Goal: Information Seeking & Learning: Find specific page/section

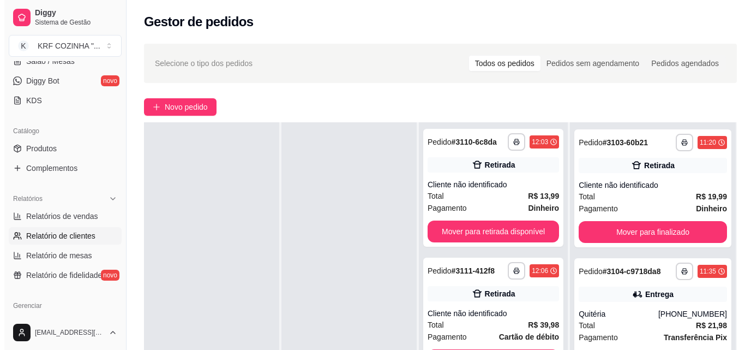
scroll to position [218, 0]
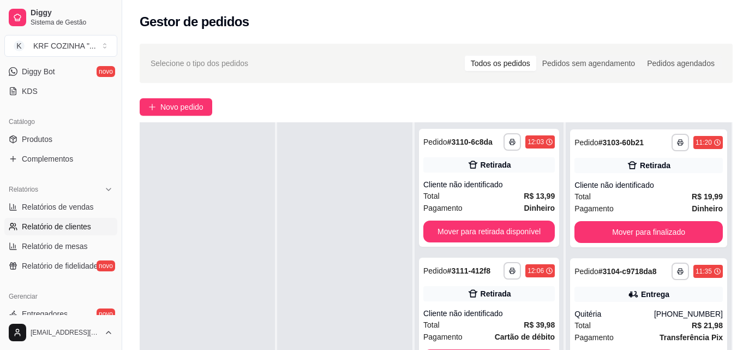
click at [64, 227] on span "Relatório de clientes" at bounding box center [56, 226] width 69 height 11
select select "30"
select select "HIGHEST_TOTAL_SPENT_WITH_ORDERS"
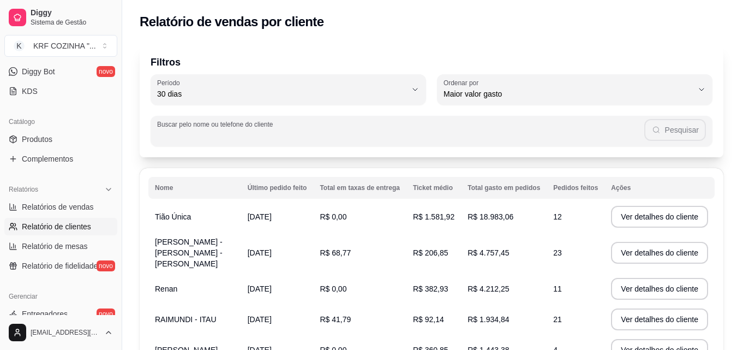
click at [234, 136] on input "Buscar pelo nome ou telefone do cliente" at bounding box center [400, 135] width 487 height 11
type input "rapha"
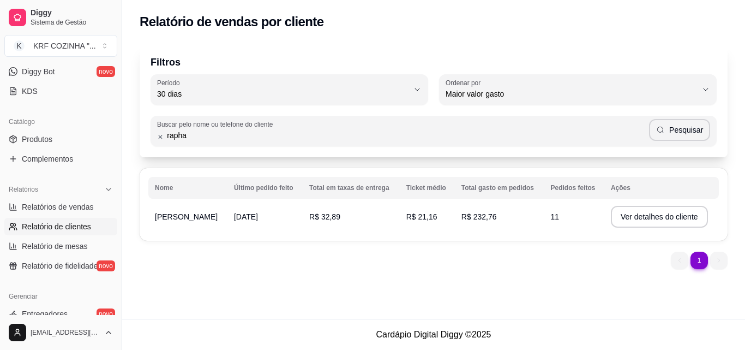
click at [188, 218] on span "[PERSON_NAME]" at bounding box center [186, 216] width 63 height 9
click at [624, 218] on button "Ver detalhes do cliente" at bounding box center [659, 217] width 97 height 22
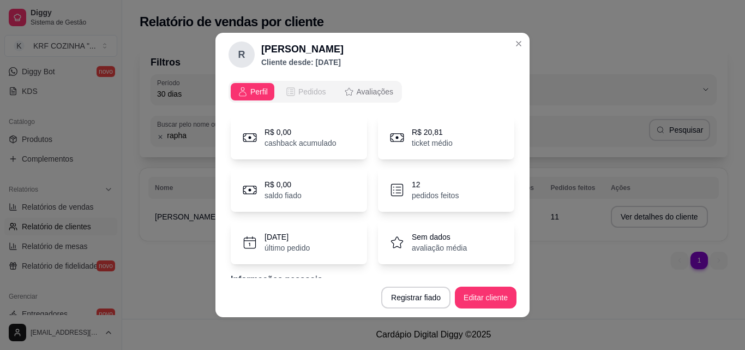
click at [303, 88] on span "Pedidos" at bounding box center [313, 91] width 28 height 11
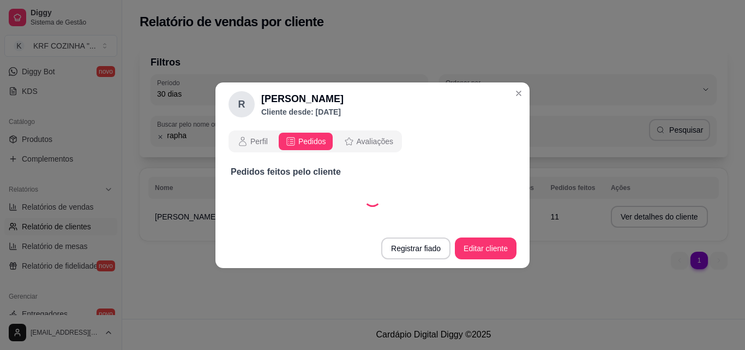
select select "30"
select select "ALL"
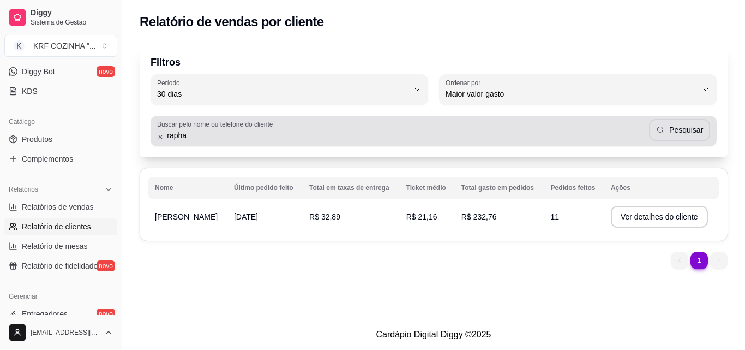
click at [205, 144] on div "Buscar pelo nome ou telefone do cliente rapha Pesquisar" at bounding box center [434, 131] width 566 height 31
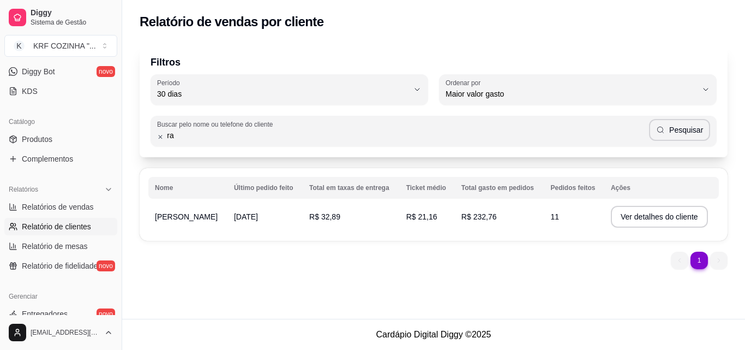
type input "r"
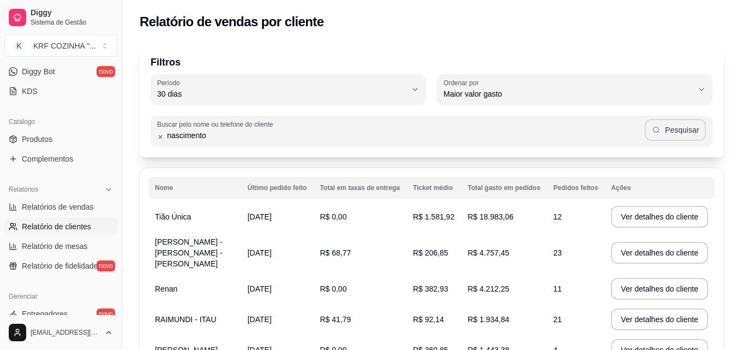
type input "nascimento"
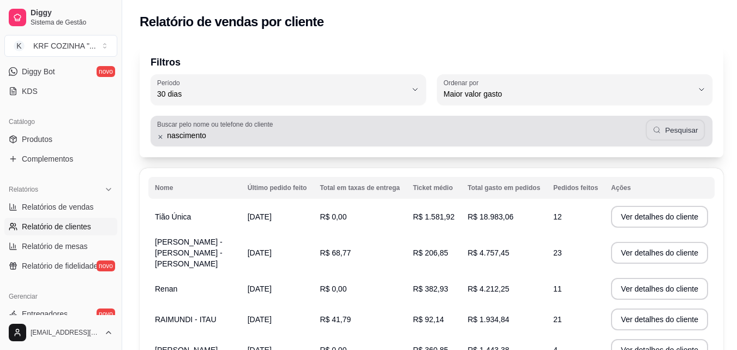
click at [668, 127] on button "Pesquisar" at bounding box center [675, 130] width 59 height 21
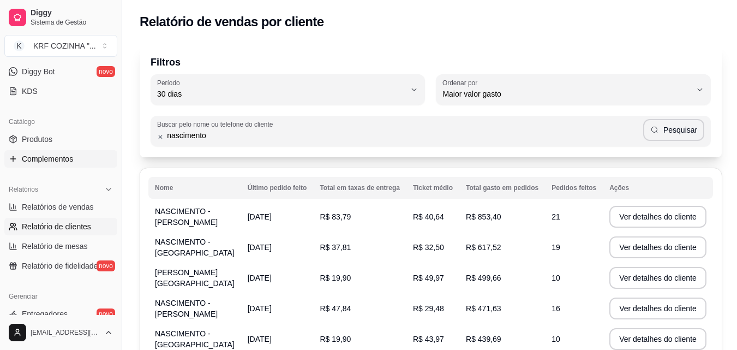
drag, startPoint x: 230, startPoint y: 137, endPoint x: 103, endPoint y: 167, distance: 130.7
click at [103, 167] on div "Diggy Sistema de Gestão K KRF COZINHA " ... Loja fechada Plano Customizado até …" at bounding box center [368, 294] width 737 height 588
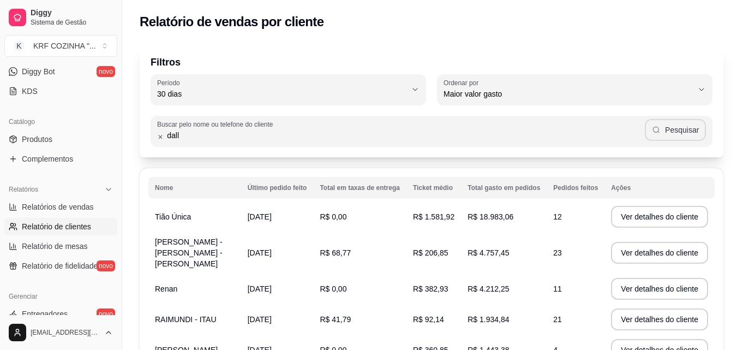
type input "dall"
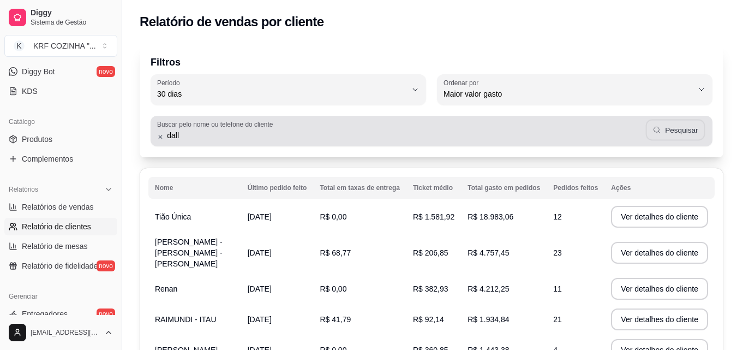
click at [675, 135] on button "Pesquisar" at bounding box center [675, 130] width 59 height 21
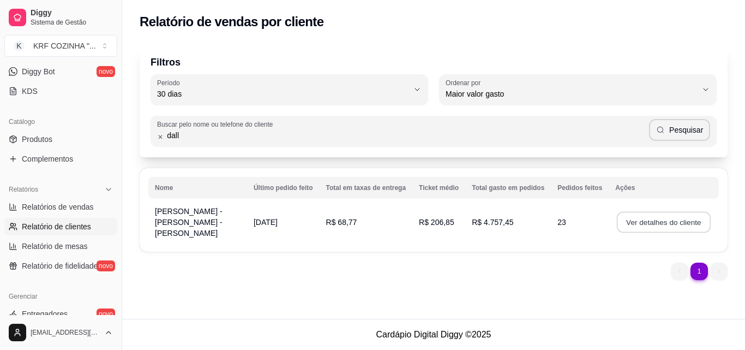
click at [641, 215] on button "Ver detalhes do cliente" at bounding box center [664, 222] width 94 height 21
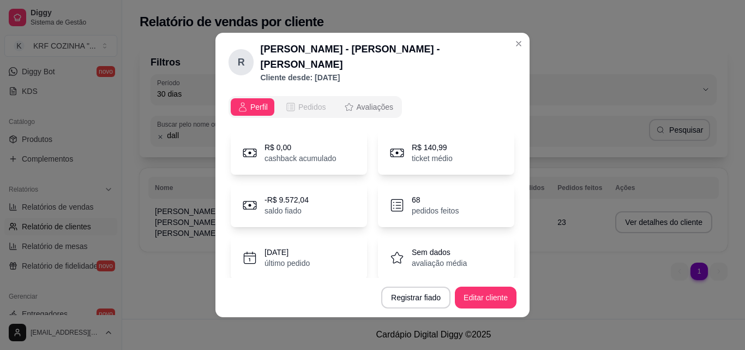
click at [305, 102] on span "Pedidos" at bounding box center [313, 107] width 28 height 11
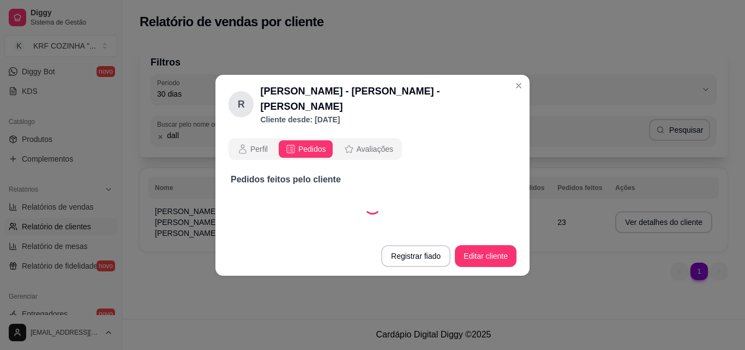
select select "30"
select select "ALL"
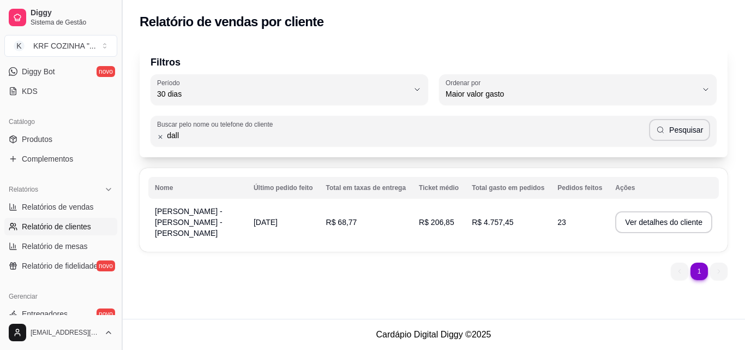
drag, startPoint x: 195, startPoint y: 138, endPoint x: 120, endPoint y: 158, distance: 77.3
click at [120, 158] on div "Diggy Sistema de Gestão K KRF COZINHA " ... Loja fechada Plano Customizado até …" at bounding box center [372, 175] width 745 height 350
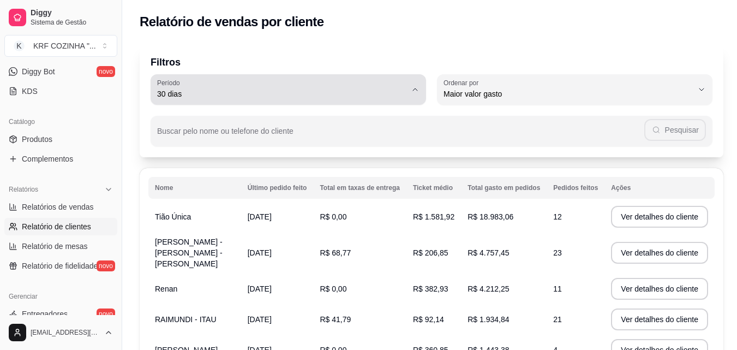
click at [169, 95] on span "30 dias" at bounding box center [281, 93] width 249 height 11
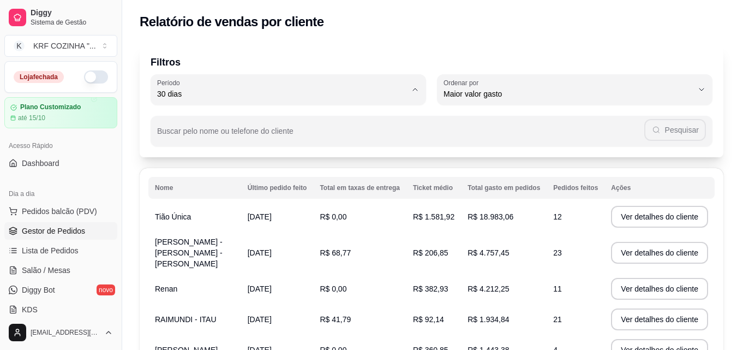
click at [33, 232] on span "Gestor de Pedidos" at bounding box center [53, 230] width 63 height 11
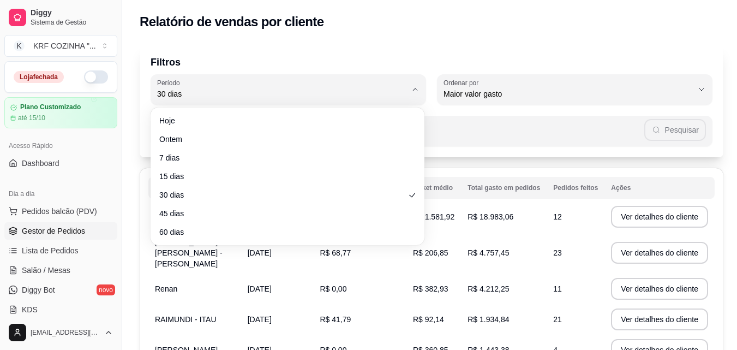
click at [33, 232] on span "Gestor de Pedidos" at bounding box center [53, 230] width 63 height 11
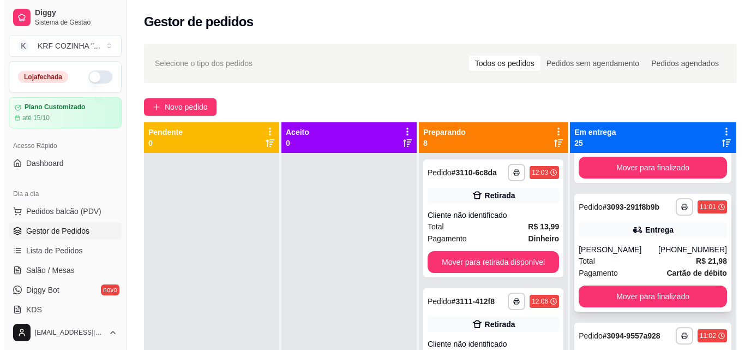
scroll to position [982, 0]
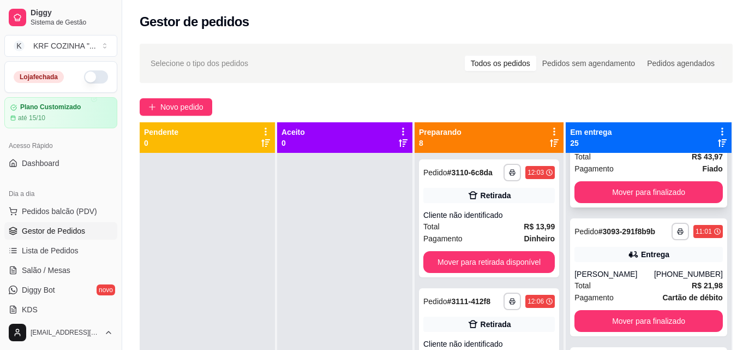
click at [586, 151] on div "NASCIMENTO - [PERSON_NAME]" at bounding box center [615, 140] width 80 height 22
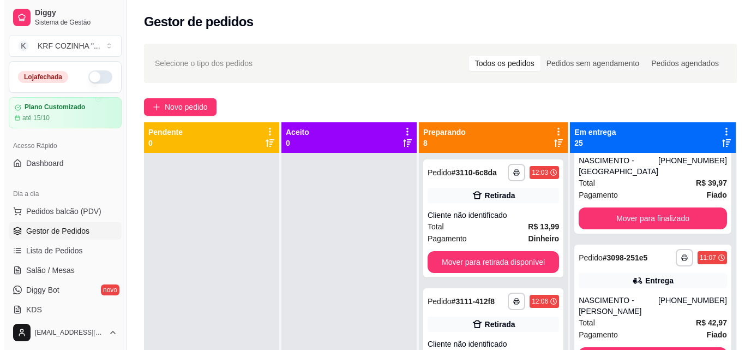
scroll to position [1692, 0]
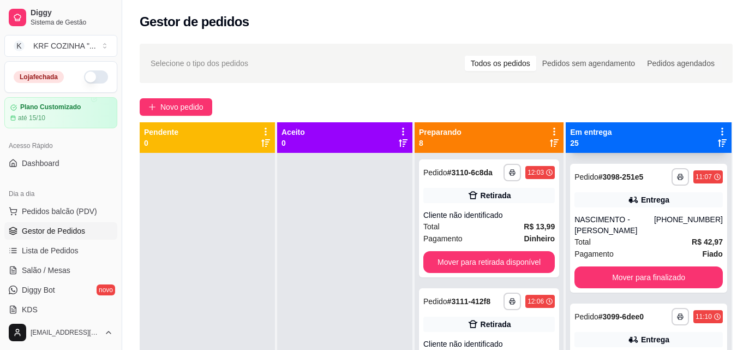
click at [604, 96] on div "NASCIMENTO - [GEOGRAPHIC_DATA]" at bounding box center [615, 85] width 80 height 22
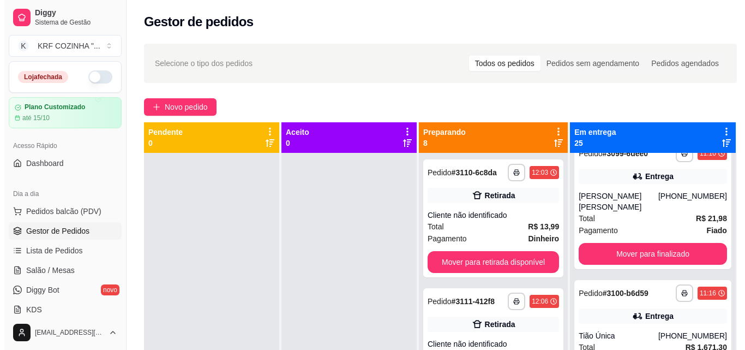
scroll to position [1856, 0]
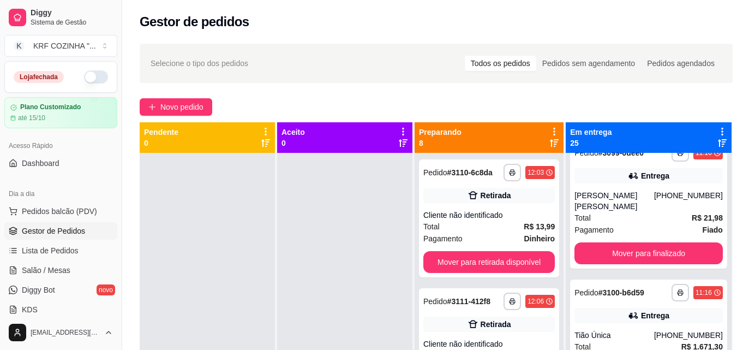
click at [654, 72] on div "[PHONE_NUMBER]" at bounding box center [688, 61] width 69 height 22
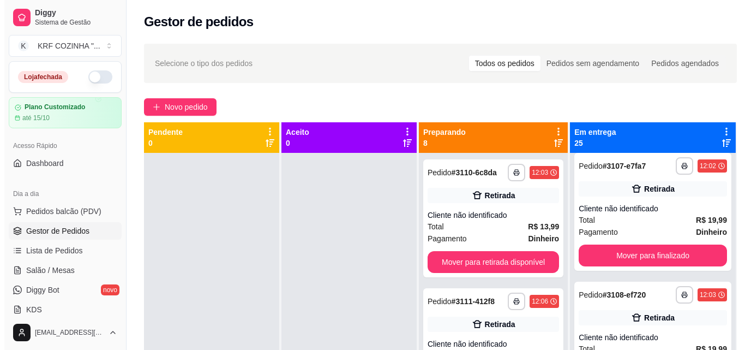
scroll to position [2947, 0]
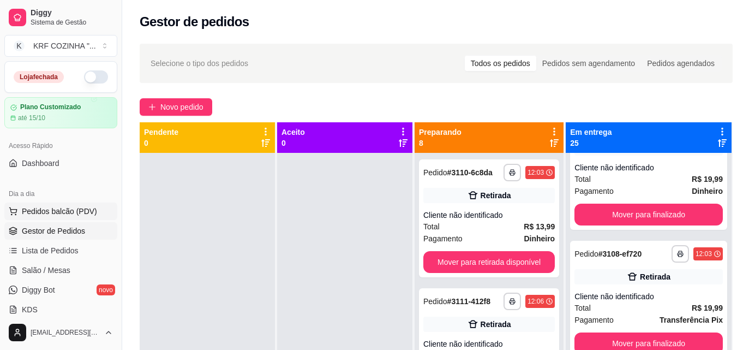
click at [81, 209] on span "Pedidos balcão (PDV)" at bounding box center [59, 211] width 75 height 11
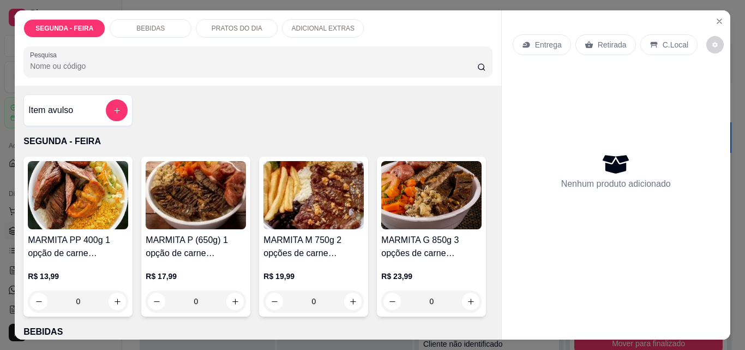
click at [555, 40] on p "Entrega" at bounding box center [548, 44] width 27 height 11
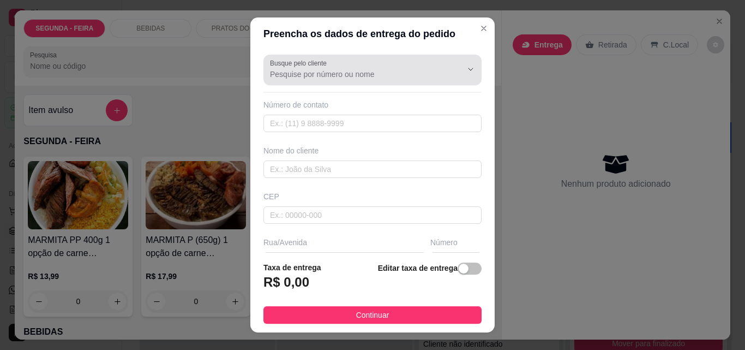
click at [295, 70] on input "Busque pelo cliente" at bounding box center [357, 74] width 175 height 11
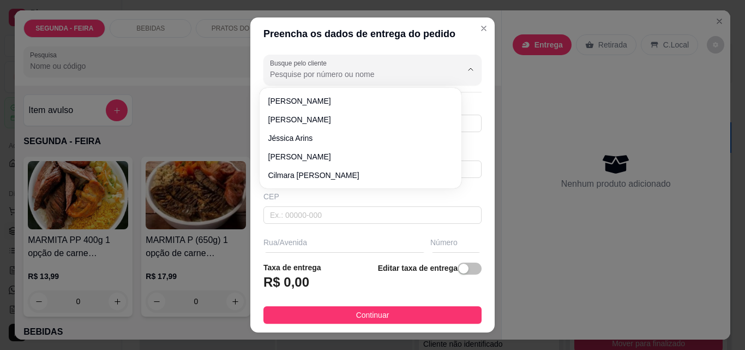
type input "r"
click at [480, 24] on icon "Close" at bounding box center [484, 28] width 9 height 9
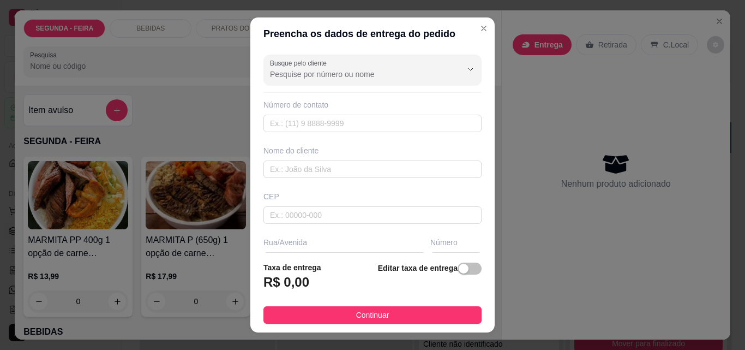
click at [369, 73] on input "Busque pelo cliente" at bounding box center [357, 74] width 175 height 11
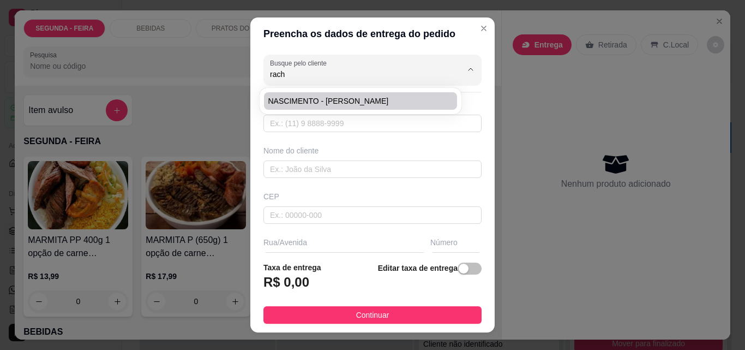
click at [379, 99] on span "NASCIMENTO - [PERSON_NAME]" at bounding box center [356, 101] width 174 height 11
type input "NASCIMENTO - [PERSON_NAME]"
type input "554792929318"
type input "NASCIMENTO - [PERSON_NAME]"
type input "[PERSON_NAME]"
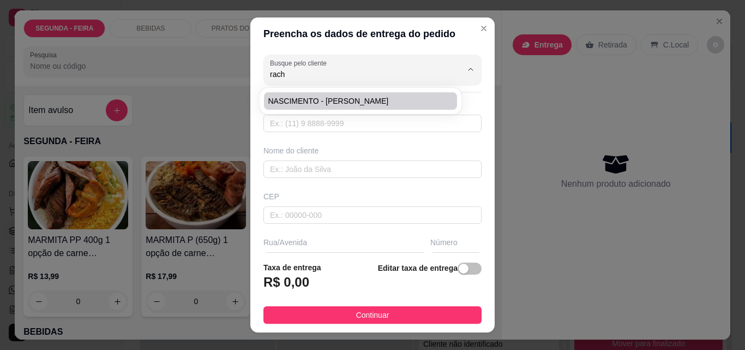
type input "118"
type input "ITAJAI"
type input "NASCIMENTO - [PERSON_NAME]"
click at [379, 99] on div "Número de contato" at bounding box center [373, 104] width 218 height 11
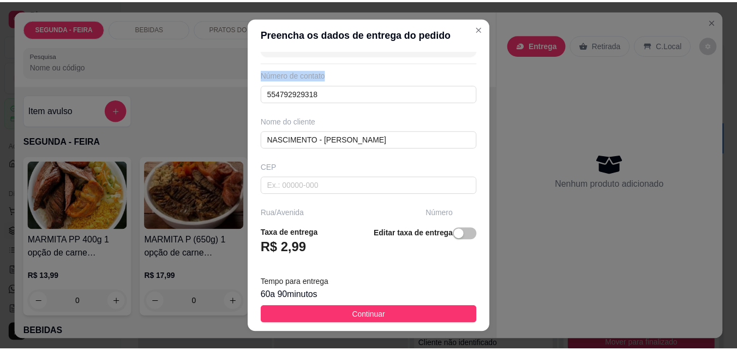
scroll to position [109, 0]
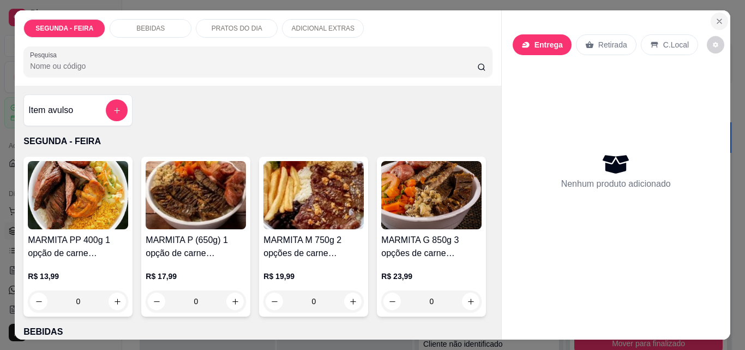
click at [717, 17] on icon "Close" at bounding box center [719, 21] width 9 height 9
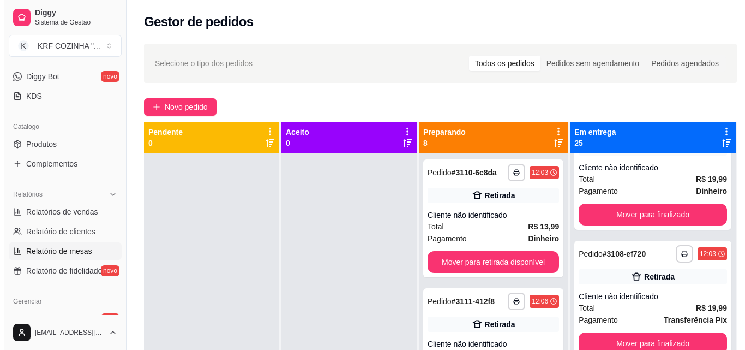
scroll to position [218, 0]
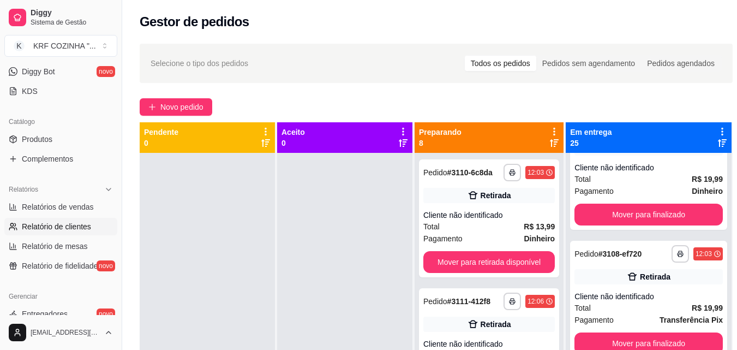
click at [57, 226] on span "Relatório de clientes" at bounding box center [56, 226] width 69 height 11
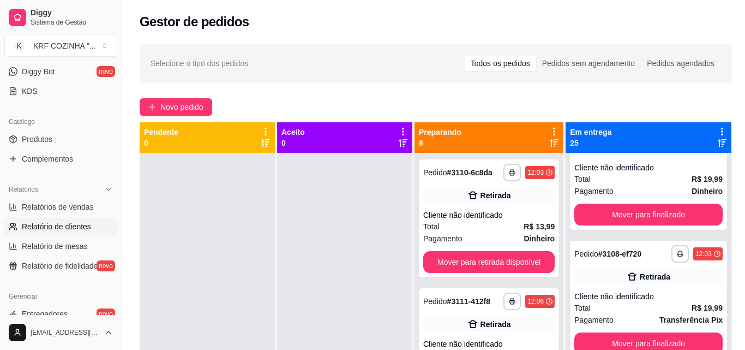
select select "30"
select select "HIGHEST_TOTAL_SPENT_WITH_ORDERS"
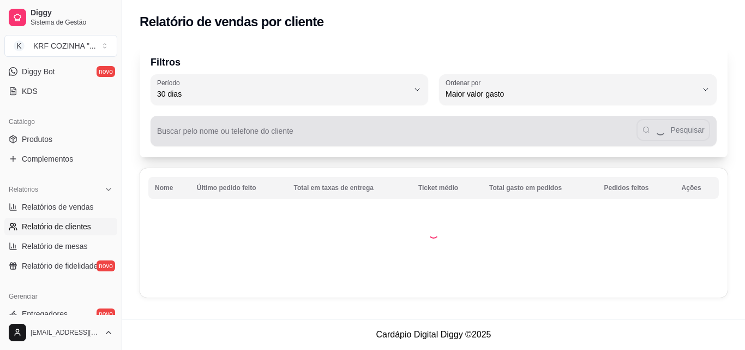
click at [243, 129] on div "Pesquisar" at bounding box center [433, 131] width 553 height 22
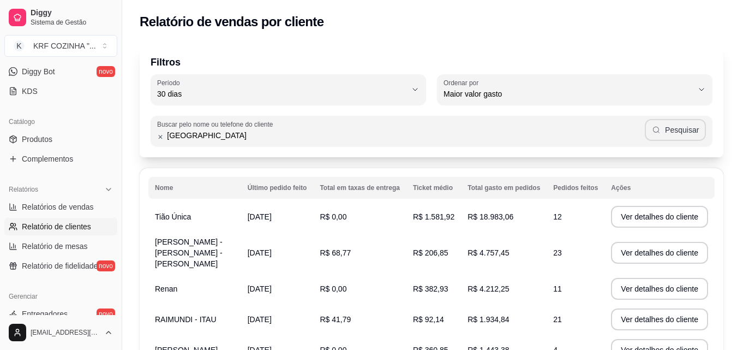
type input "[GEOGRAPHIC_DATA]"
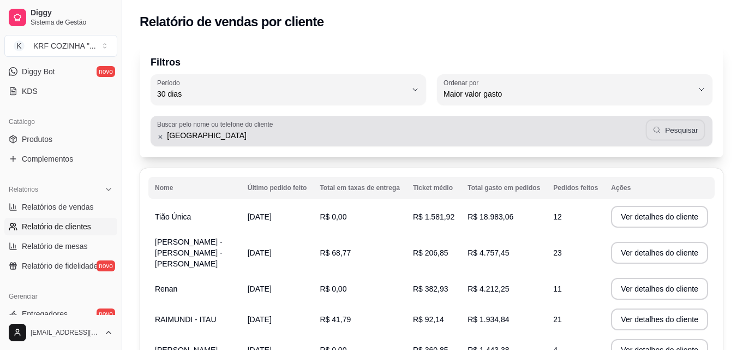
click at [682, 132] on button "Pesquisar" at bounding box center [675, 130] width 59 height 21
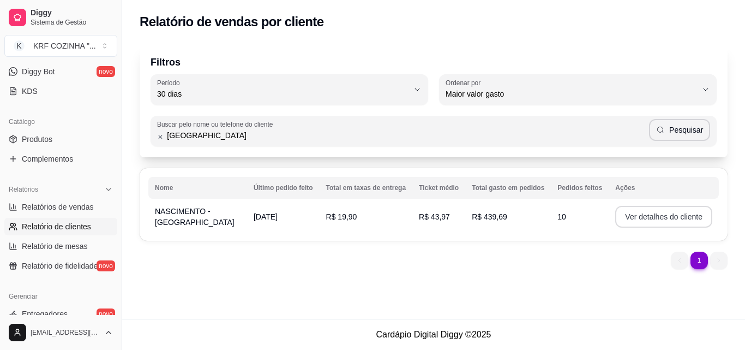
click at [675, 217] on button "Ver detalhes do cliente" at bounding box center [664, 217] width 97 height 22
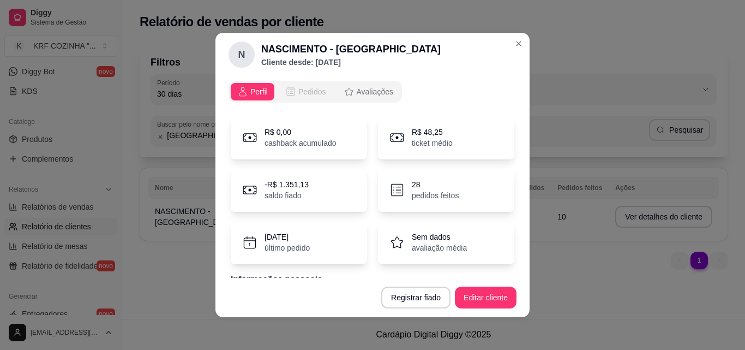
click at [310, 91] on span "Pedidos" at bounding box center [313, 91] width 28 height 11
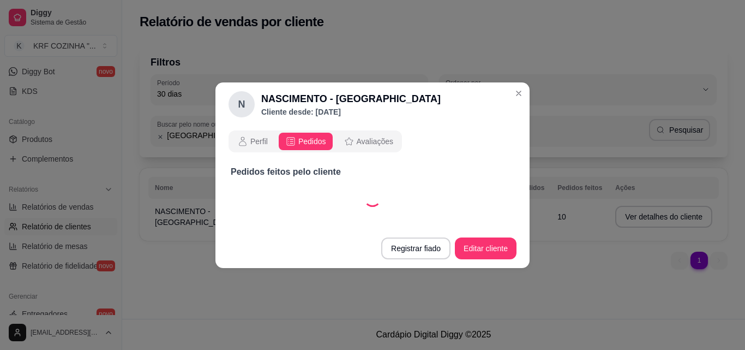
select select "30"
select select "ALL"
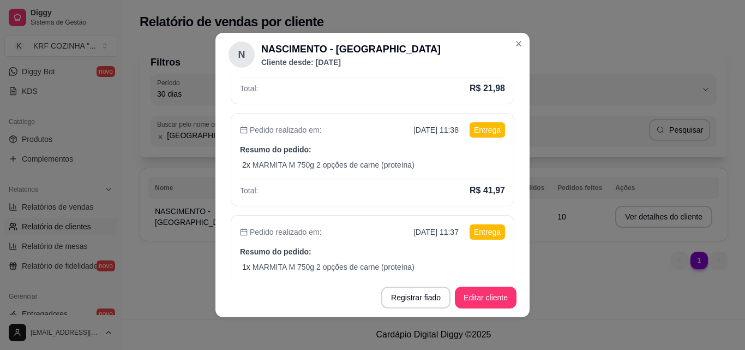
scroll to position [165, 0]
